Goal: Transaction & Acquisition: Subscribe to service/newsletter

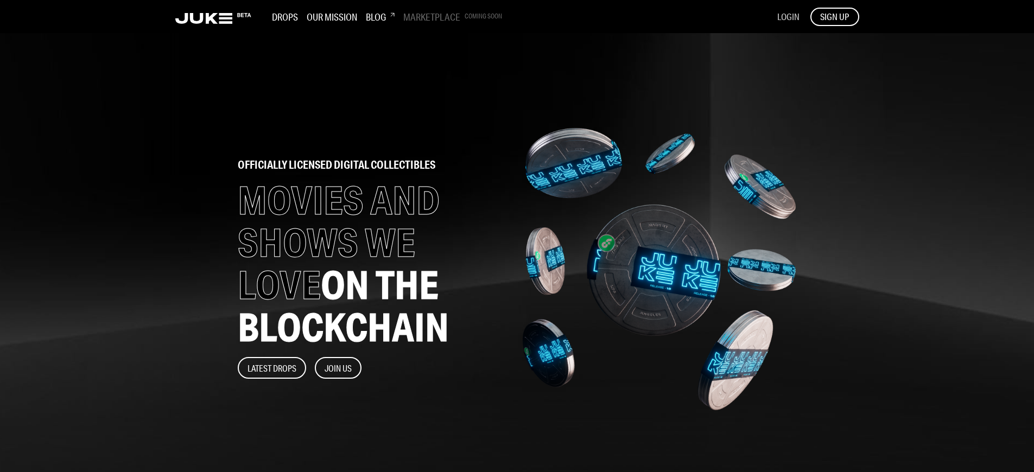
click at [788, 16] on span "LOGIN" at bounding box center [788, 16] width 22 height 11
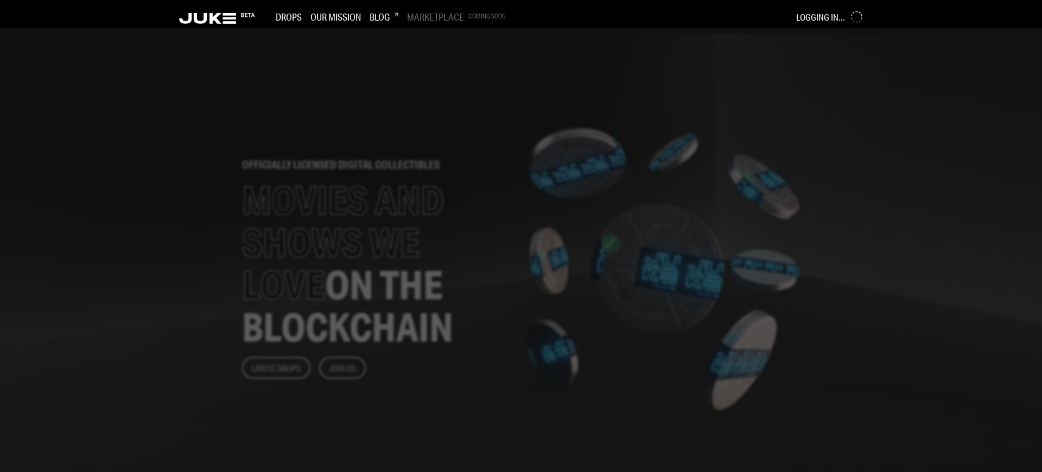
click at [430, 236] on div at bounding box center [521, 250] width 1042 height 444
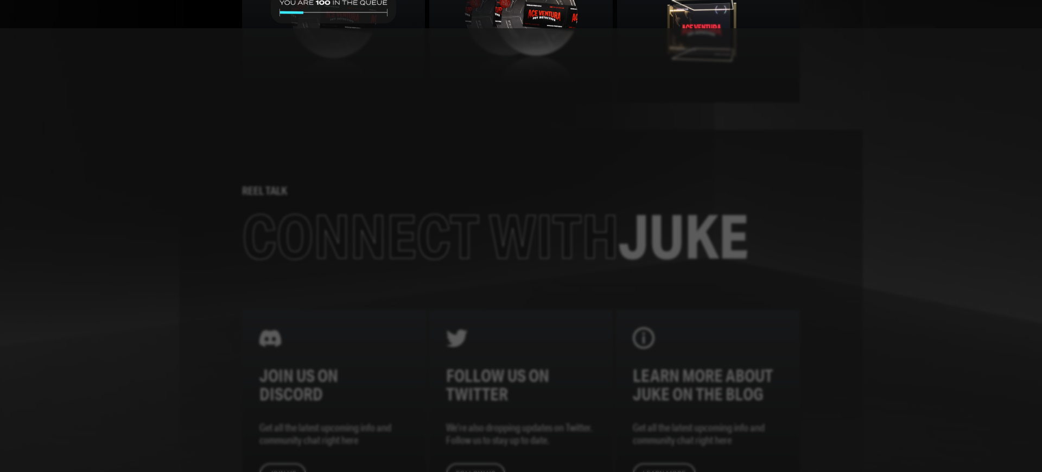
click at [430, 236] on div at bounding box center [521, 250] width 1042 height 444
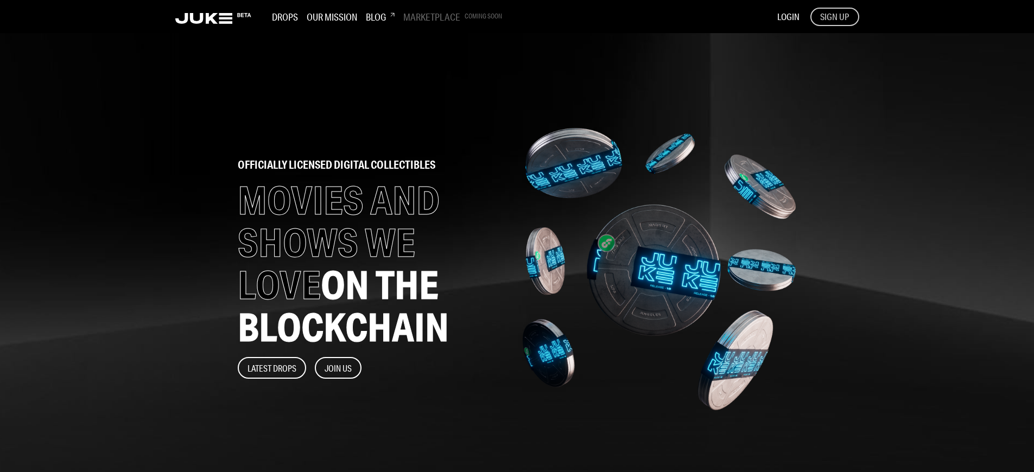
click at [834, 16] on span "SIGN UP" at bounding box center [834, 17] width 29 height 12
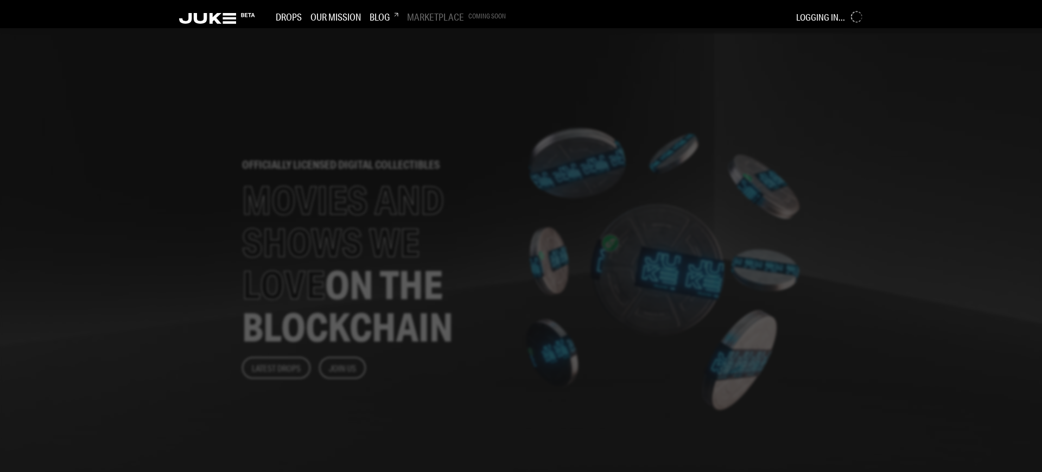
click at [430, 236] on div at bounding box center [521, 250] width 1042 height 444
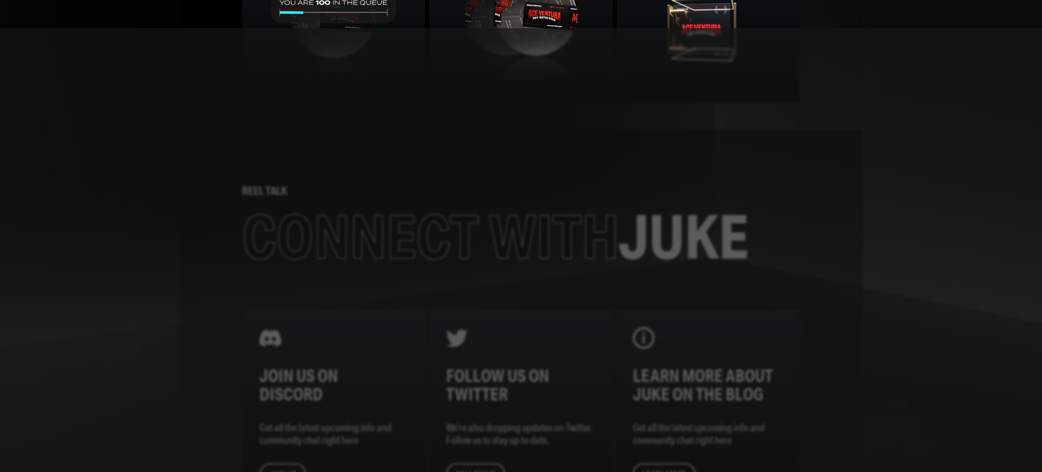
click at [430, 236] on div at bounding box center [521, 250] width 1042 height 444
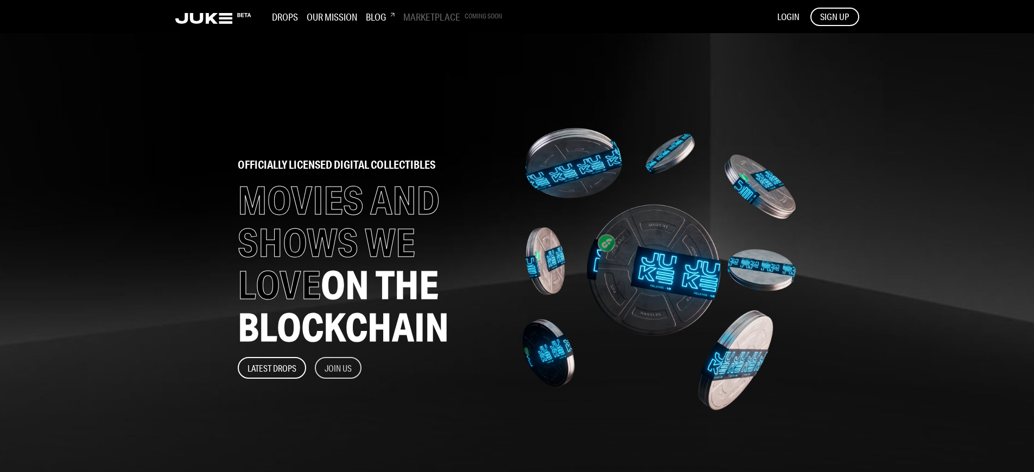
click at [339, 368] on button "Join Us" at bounding box center [338, 368] width 47 height 22
click at [834, 16] on span "SIGN UP" at bounding box center [834, 17] width 29 height 12
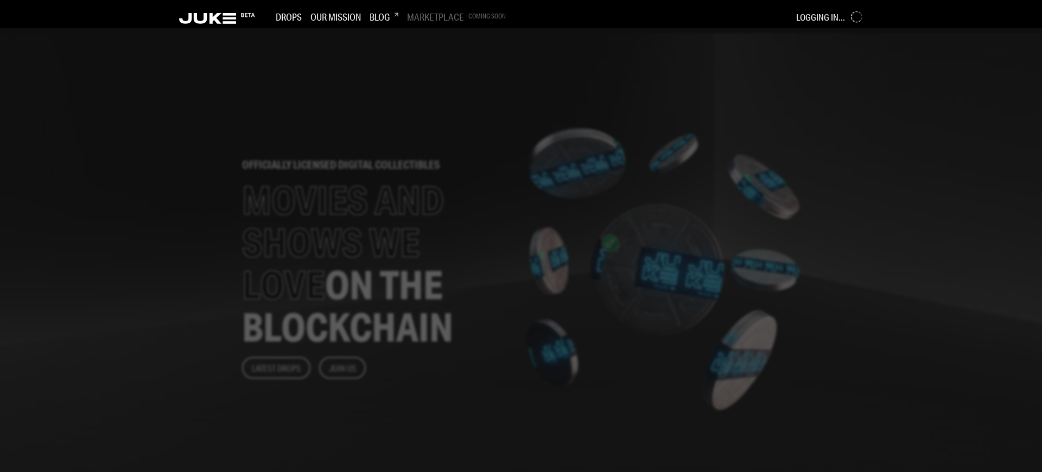
click at [430, 236] on div at bounding box center [521, 250] width 1042 height 444
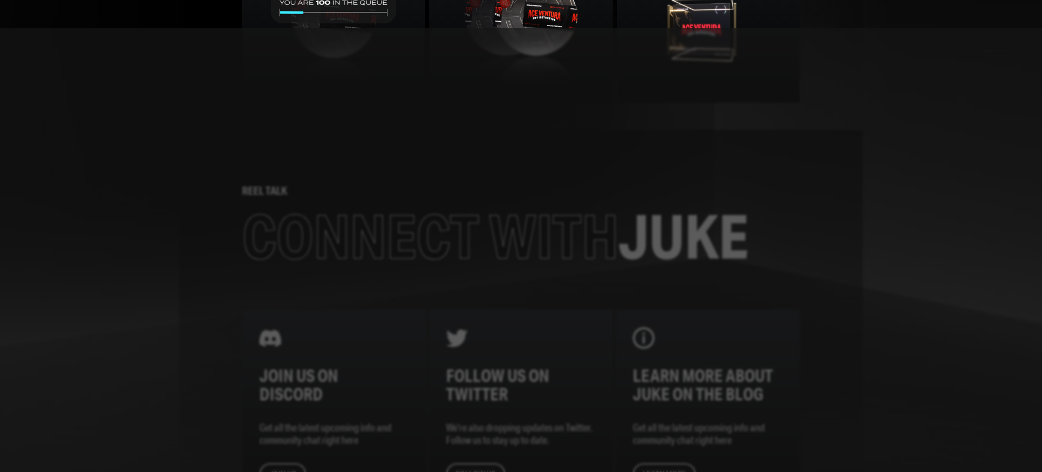
click at [430, 236] on div at bounding box center [521, 250] width 1042 height 444
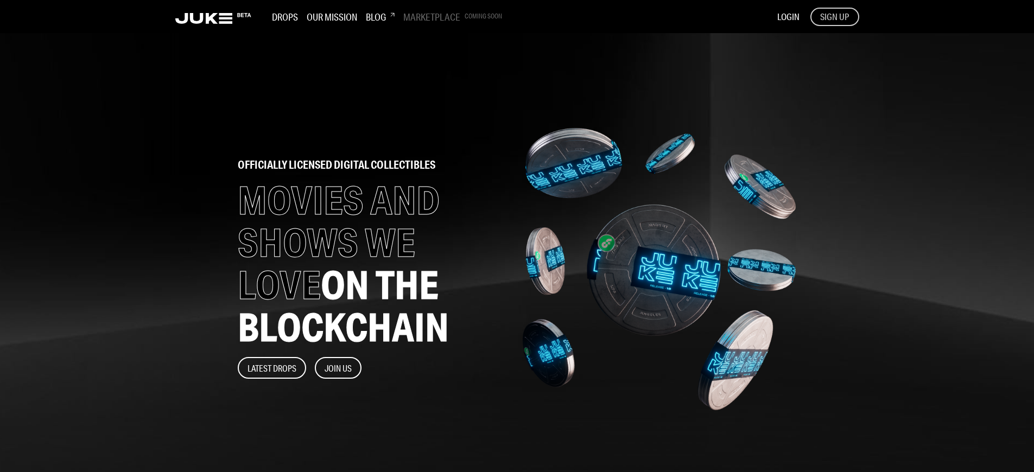
click at [834, 16] on span "SIGN UP" at bounding box center [834, 17] width 29 height 12
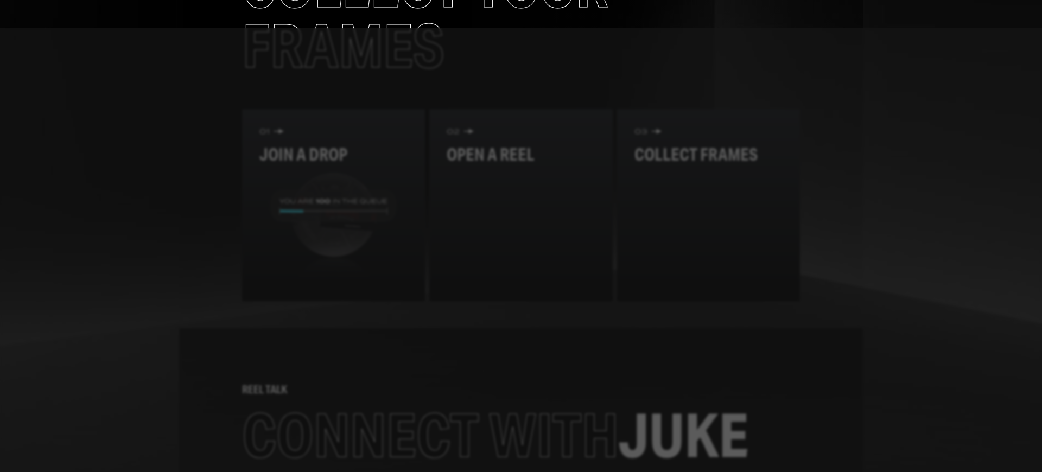
scroll to position [1264, 0]
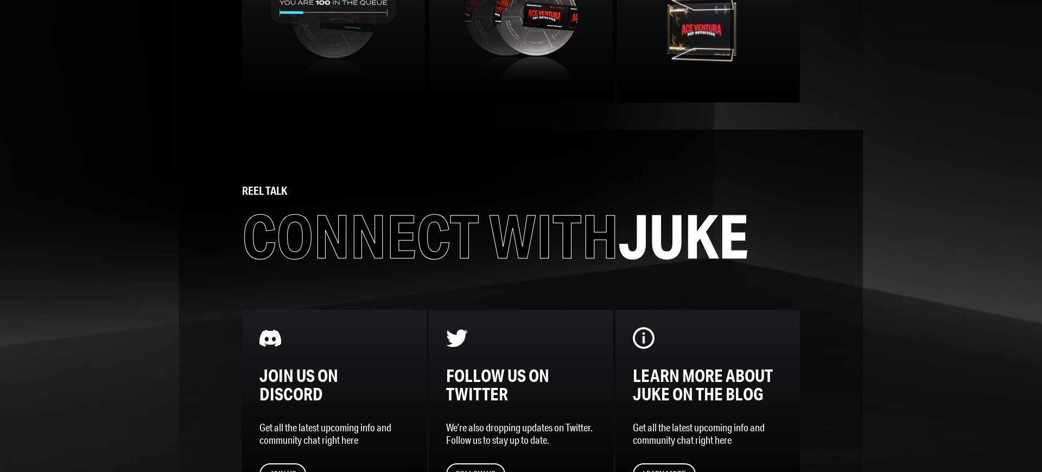
click at [426, 201] on span "Connect with" at bounding box center [430, 236] width 377 height 71
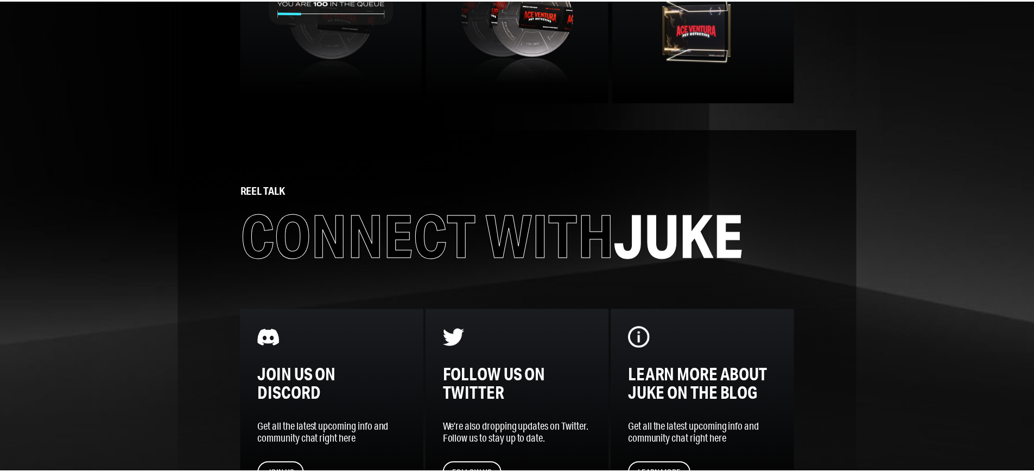
scroll to position [1366, 0]
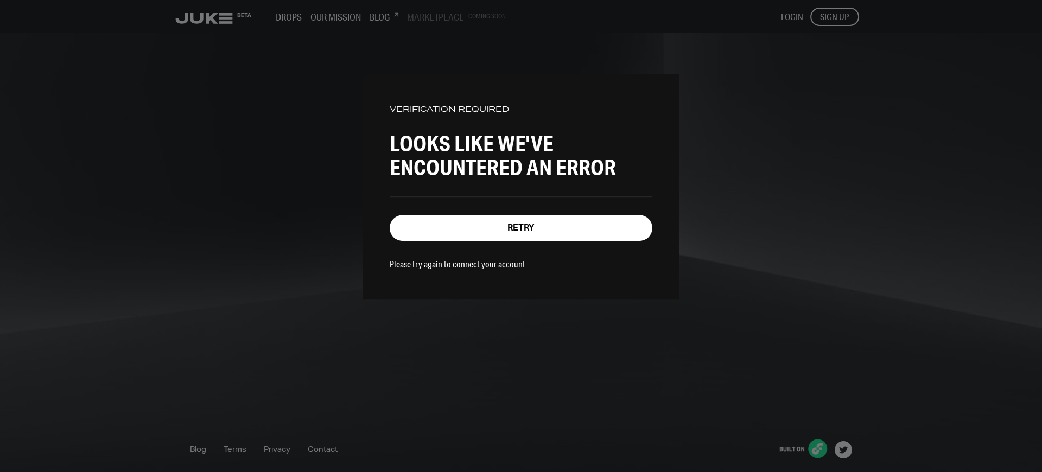
click at [835, 16] on div "VERIFICATION REQUIRED Looks like we've encountered an error Retry Please try ag…" at bounding box center [521, 236] width 1042 height 472
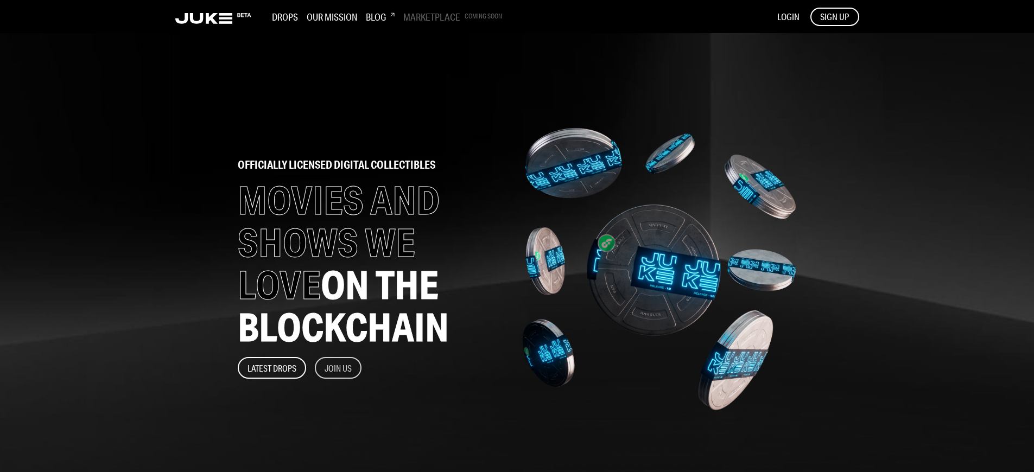
click at [339, 368] on button "Join Us" at bounding box center [338, 368] width 47 height 22
click at [834, 16] on span "SIGN UP" at bounding box center [834, 17] width 29 height 12
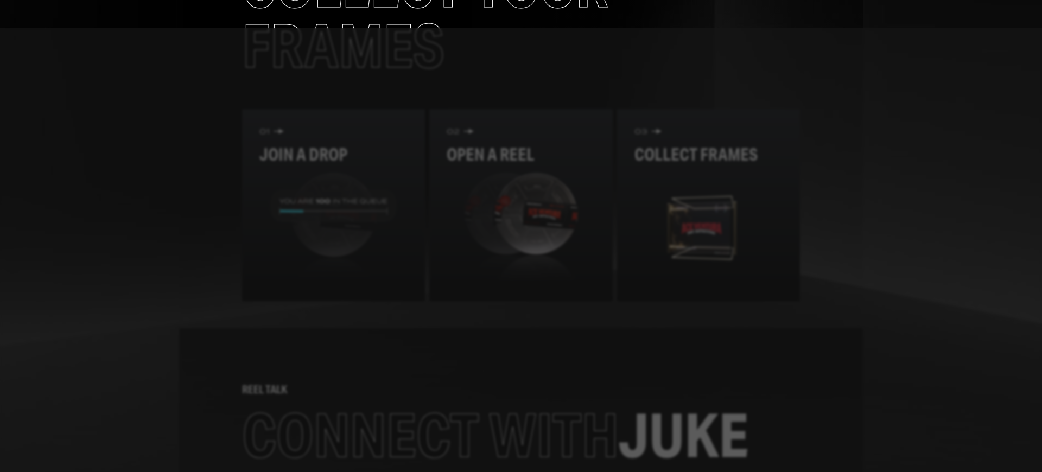
scroll to position [1264, 0]
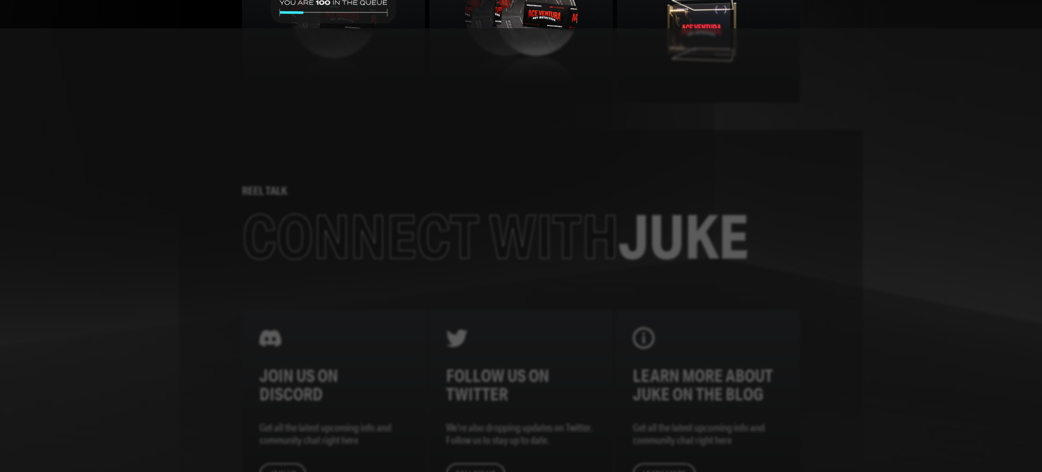
click at [521, 236] on div at bounding box center [521, 250] width 1042 height 444
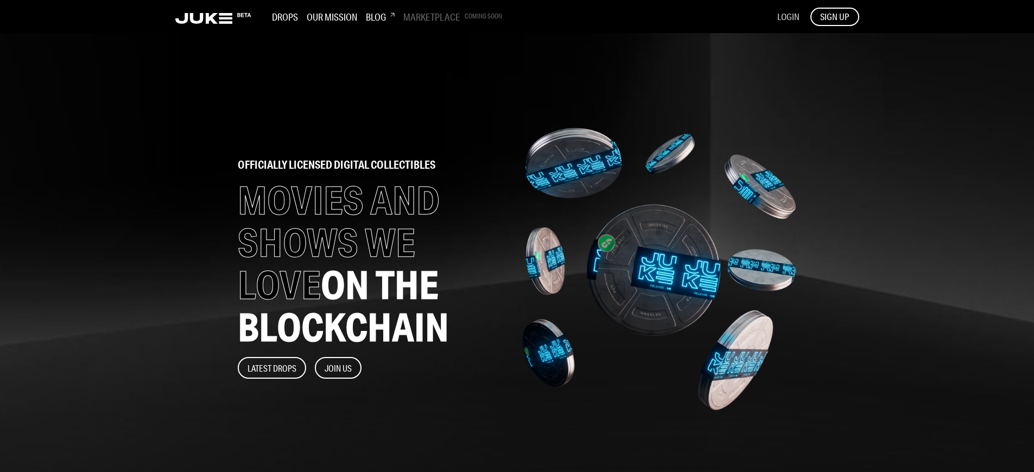
click at [788, 16] on span "LOGIN" at bounding box center [788, 16] width 22 height 11
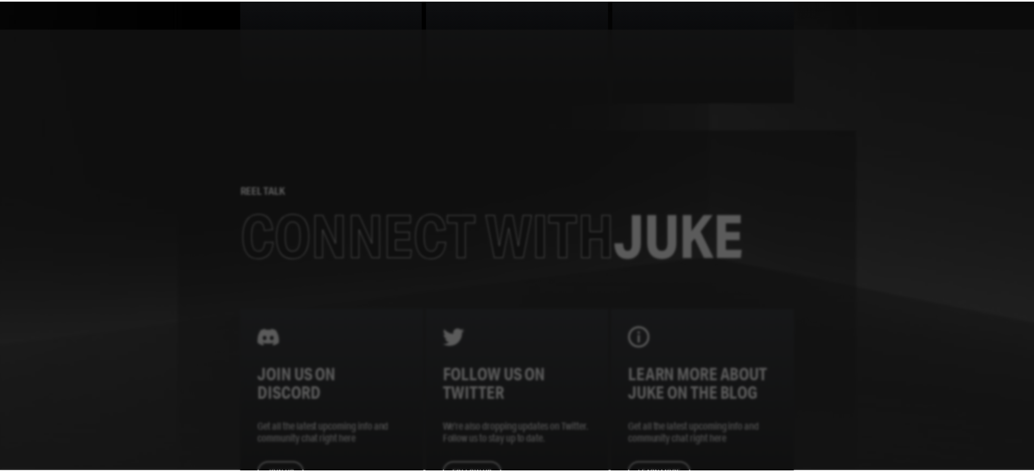
scroll to position [1366, 0]
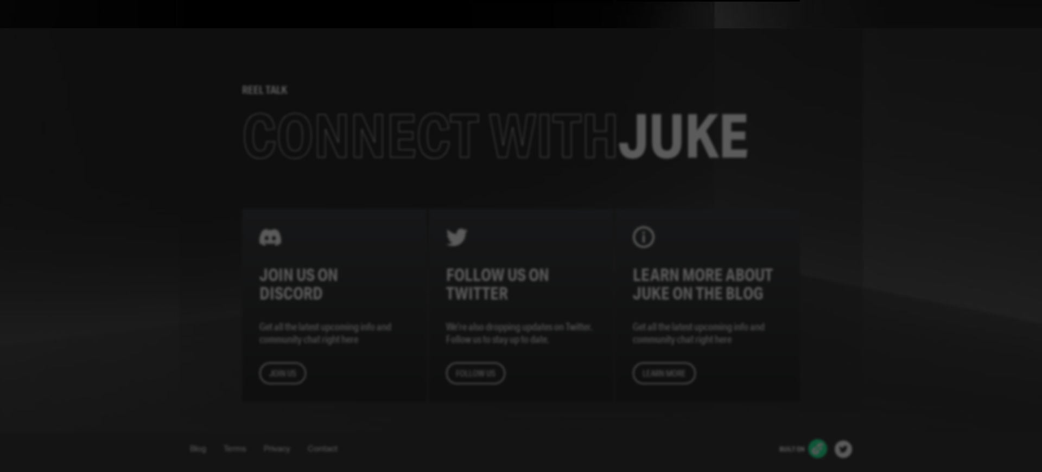
click at [426, 134] on span "Connect with" at bounding box center [430, 135] width 377 height 71
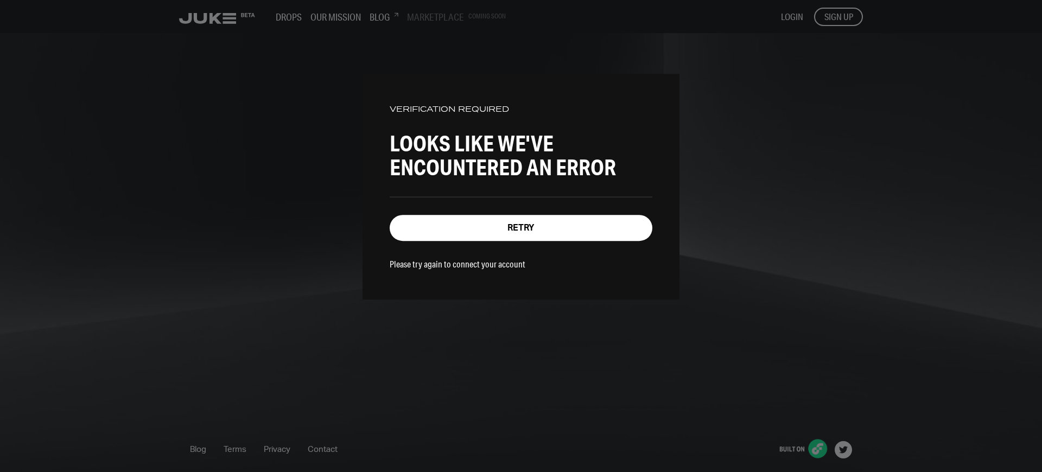
click at [838, 16] on div "VERIFICATION REQUIRED Looks like we've encountered an error Retry Please try ag…" at bounding box center [521, 236] width 1042 height 472
